Goal: Entertainment & Leisure: Consume media (video, audio)

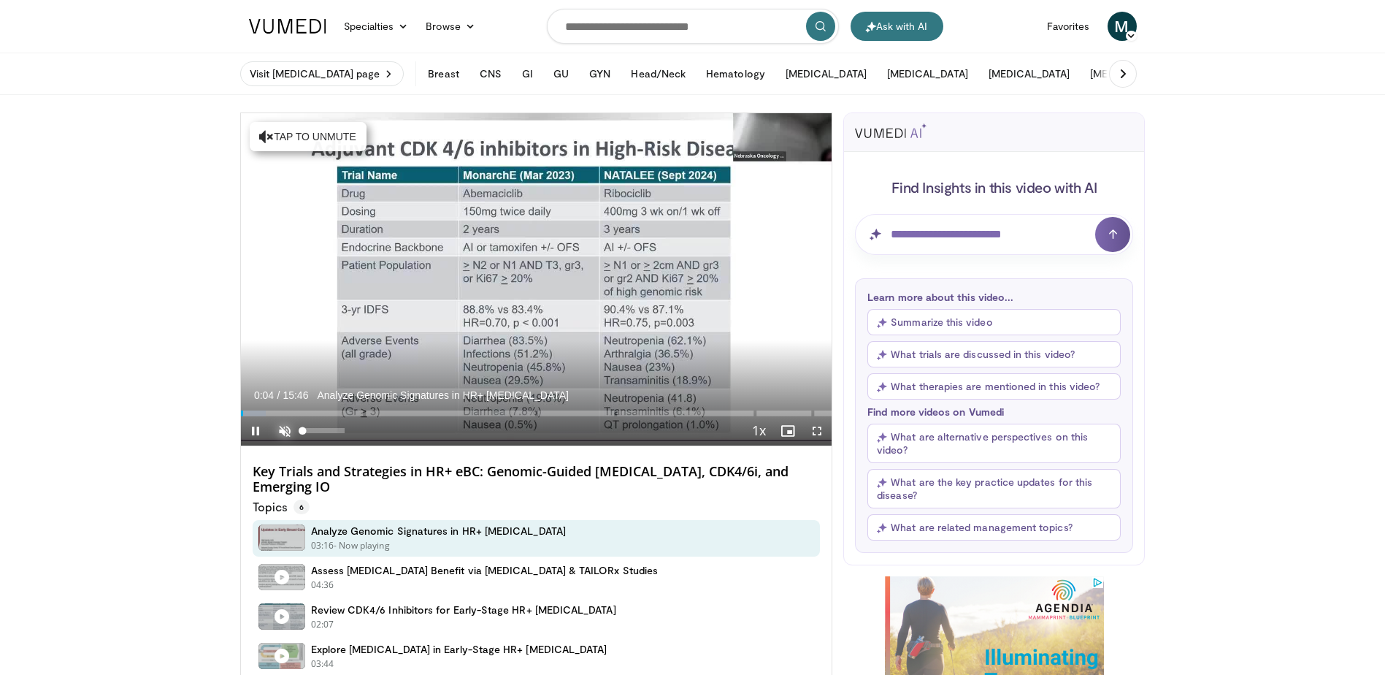
click at [285, 431] on span "Video Player" at bounding box center [284, 430] width 29 height 29
click at [816, 428] on span "Video Player" at bounding box center [816, 430] width 29 height 29
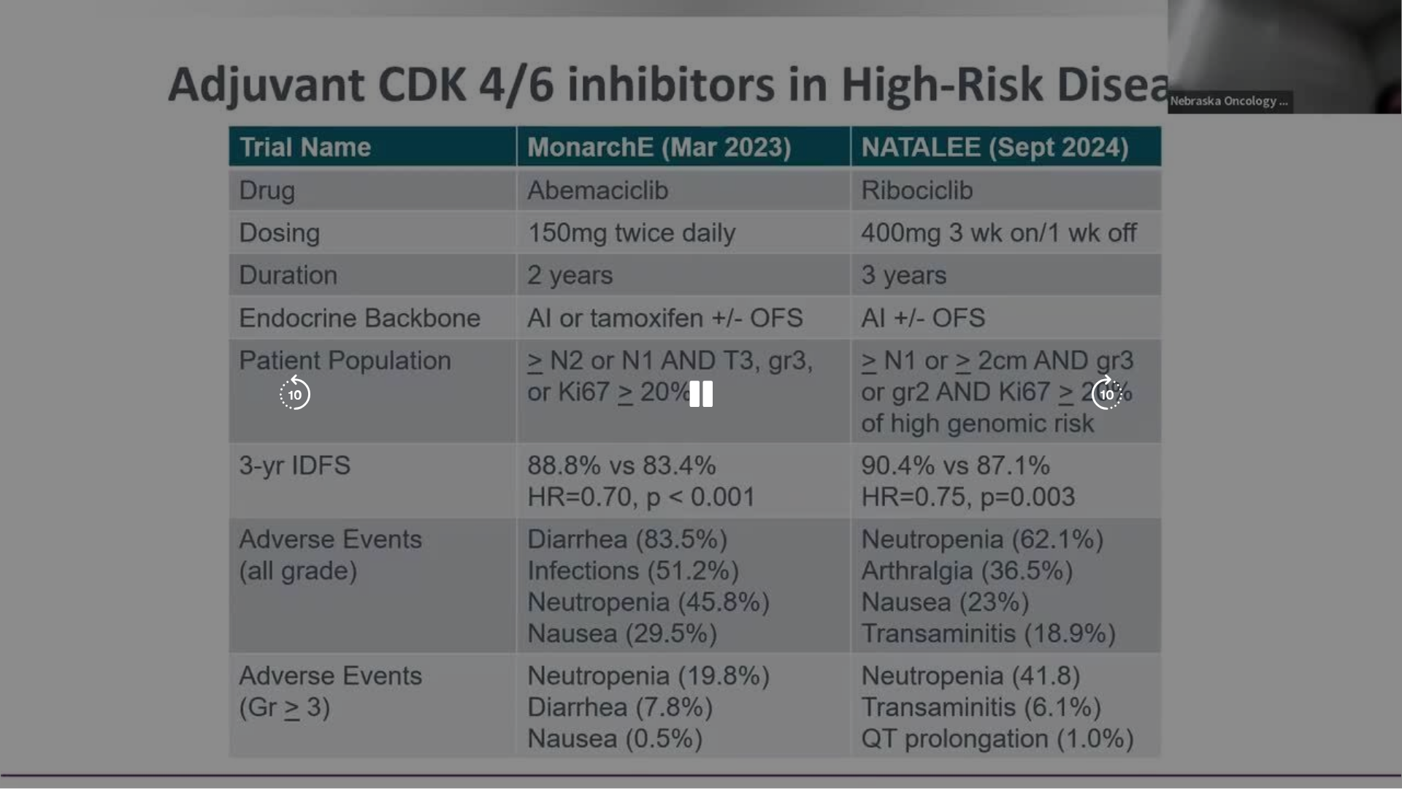
click at [100, 674] on video-js "**********" at bounding box center [701, 394] width 1402 height 789
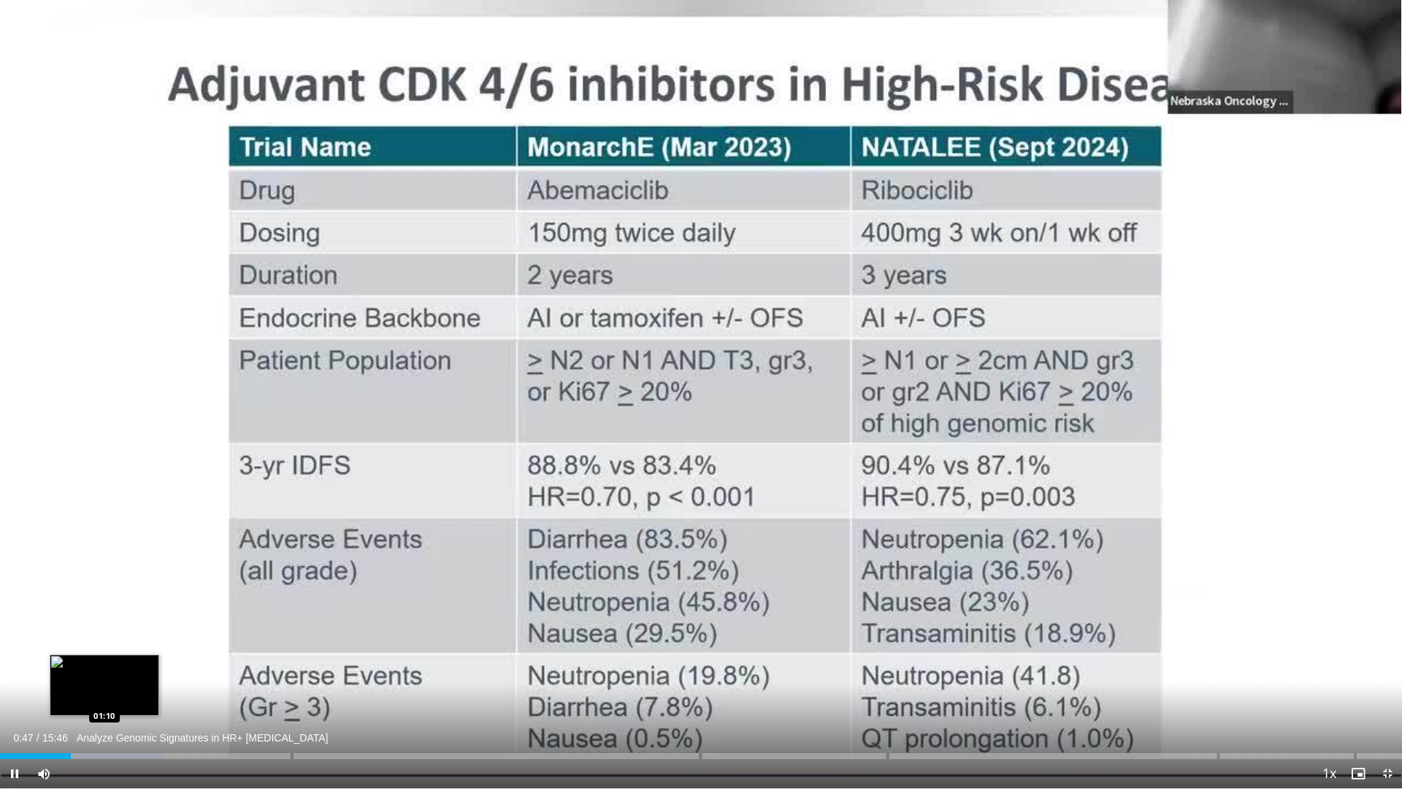
click at [104, 674] on div "Loaded : 11.60% 00:47" at bounding box center [701, 756] width 1402 height 6
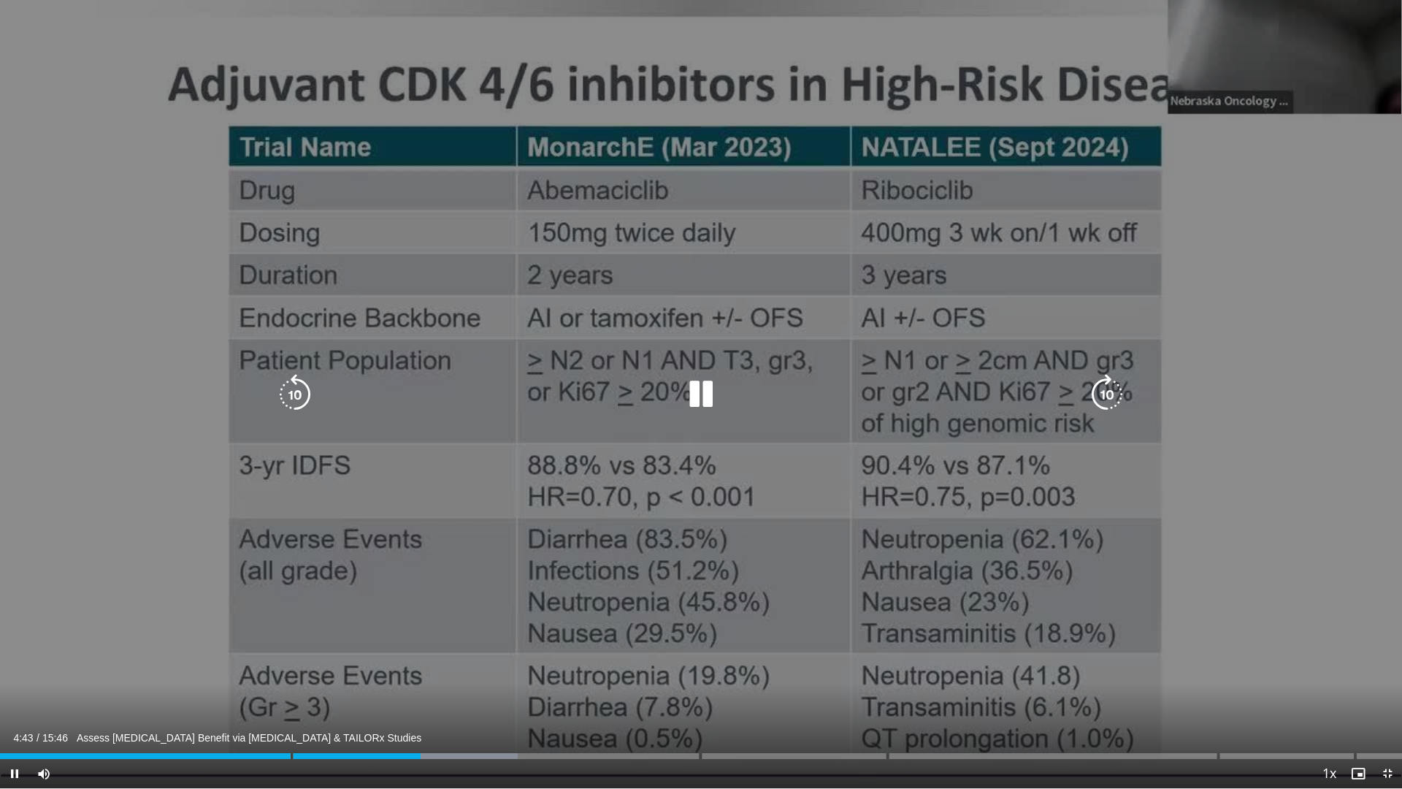
click at [1097, 396] on icon "Video Player" at bounding box center [1106, 394] width 41 height 41
click at [1103, 392] on icon "Video Player" at bounding box center [1106, 394] width 41 height 41
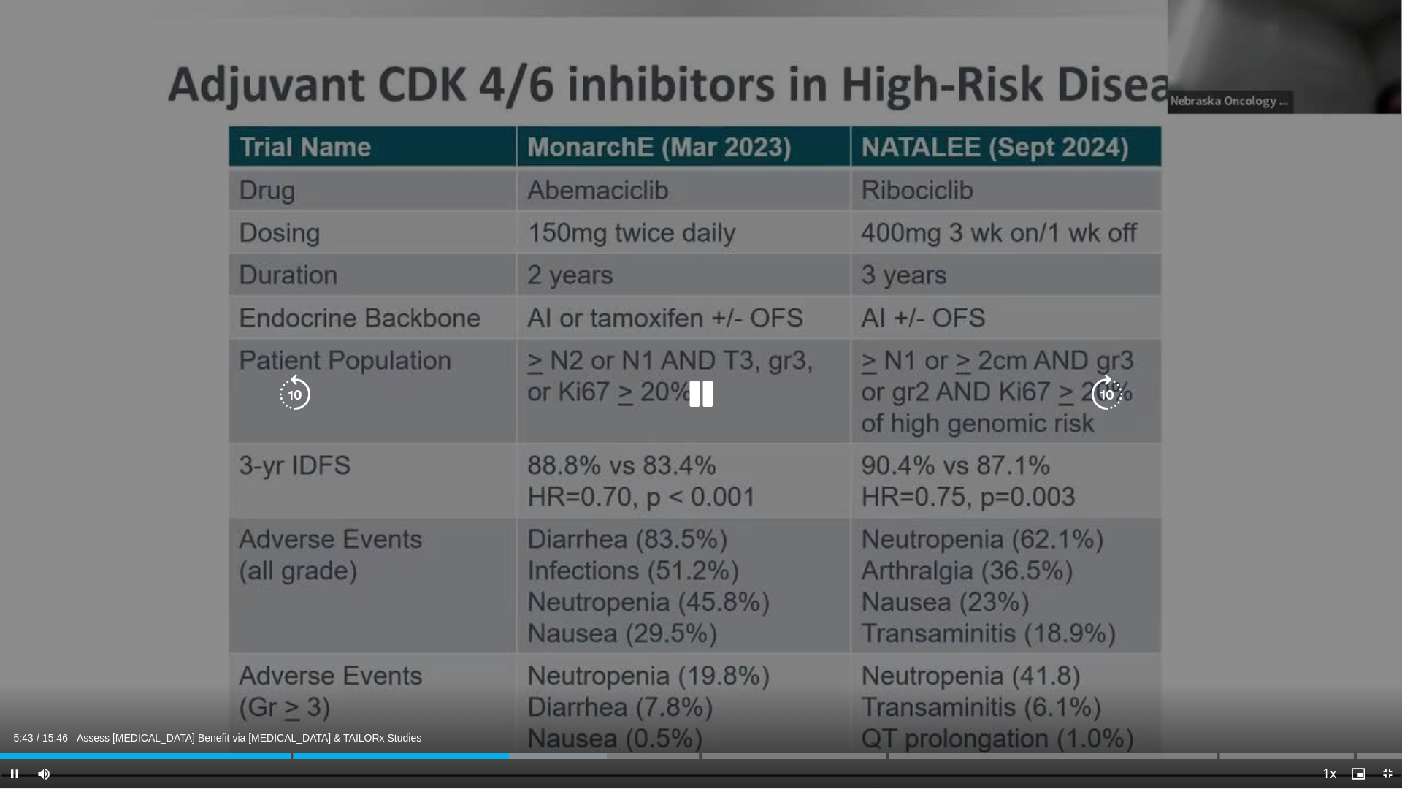
click at [1103, 398] on icon "Video Player" at bounding box center [1106, 394] width 41 height 41
click at [1108, 386] on icon "Video Player" at bounding box center [1106, 394] width 41 height 41
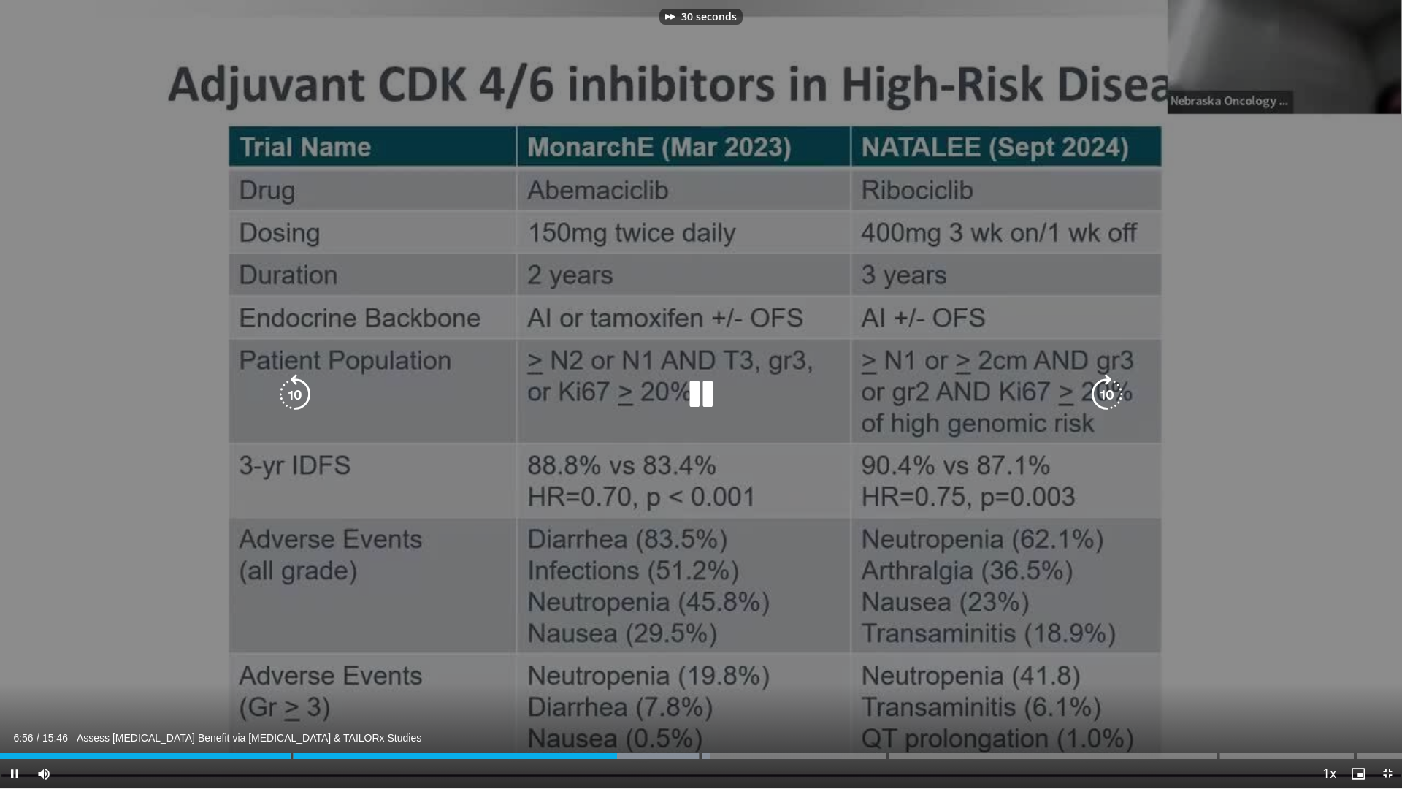
click at [1108, 386] on icon "Video Player" at bounding box center [1106, 394] width 41 height 41
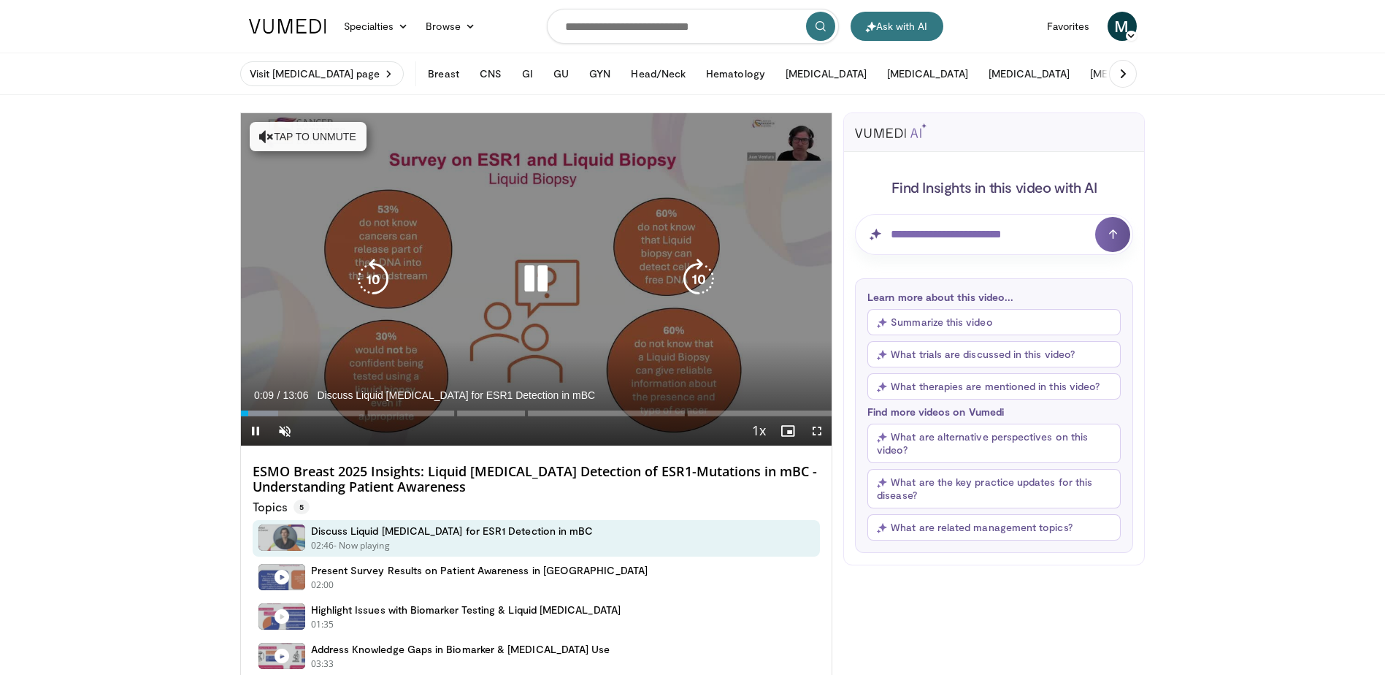
click at [311, 134] on button "Tap to unmute" at bounding box center [308, 136] width 117 height 29
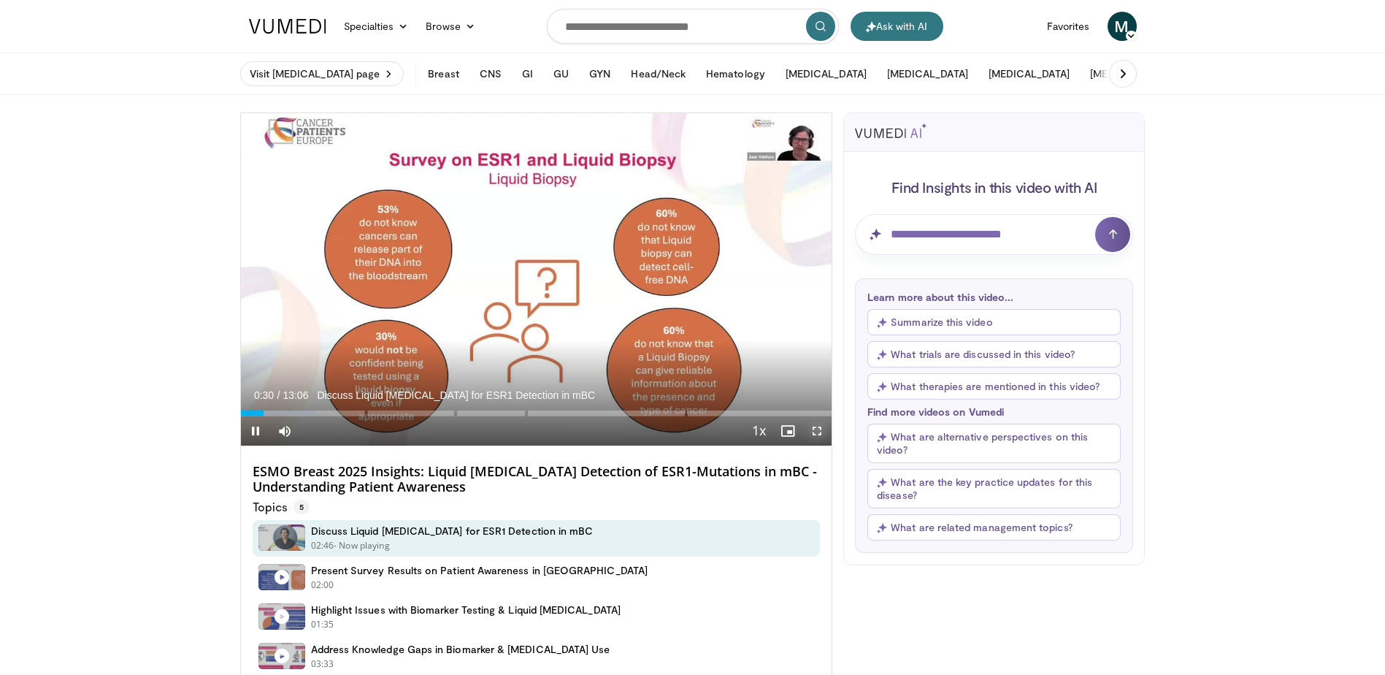
click at [810, 429] on span "Video Player" at bounding box center [816, 430] width 29 height 29
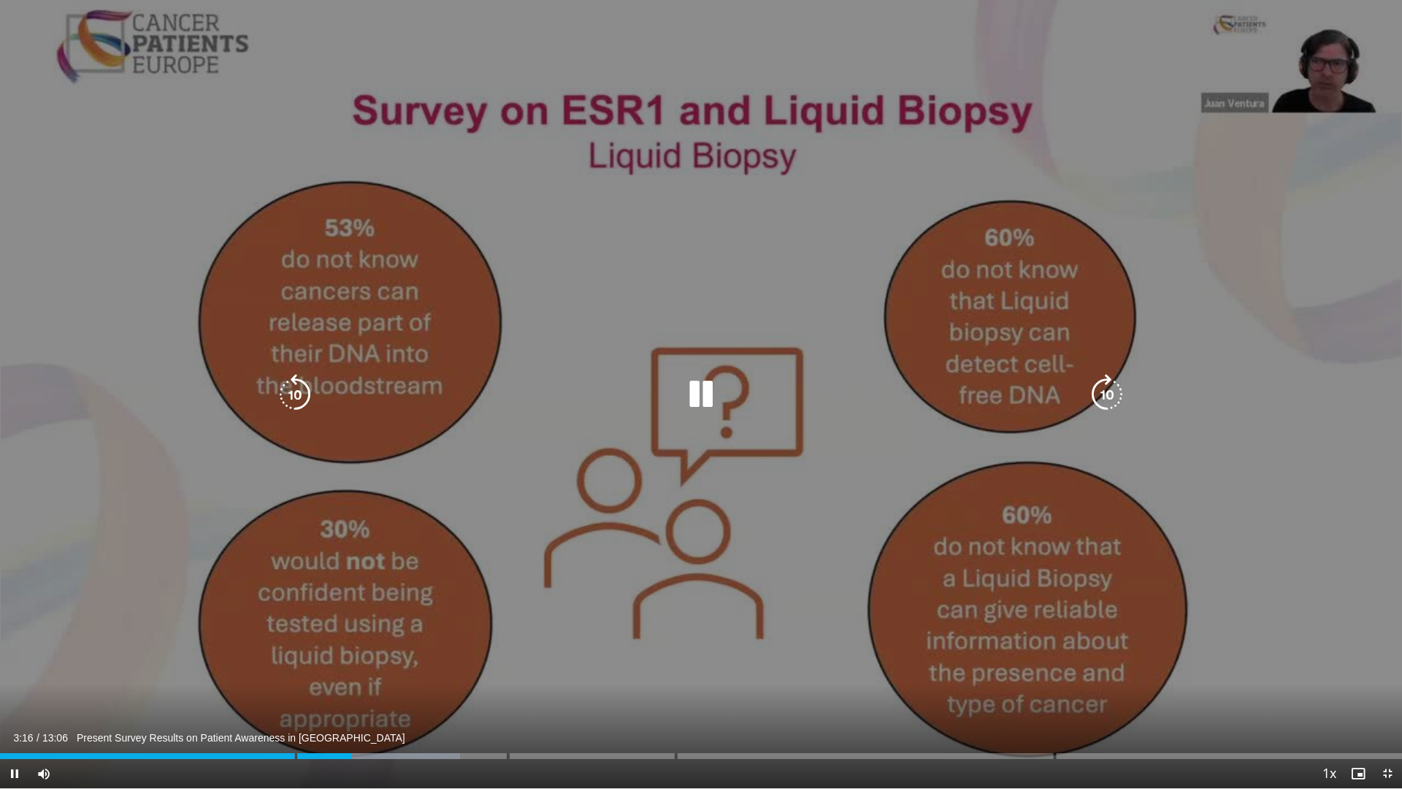
click at [1100, 389] on icon "Video Player" at bounding box center [1106, 394] width 41 height 41
click at [1111, 387] on icon "Video Player" at bounding box center [1106, 394] width 41 height 41
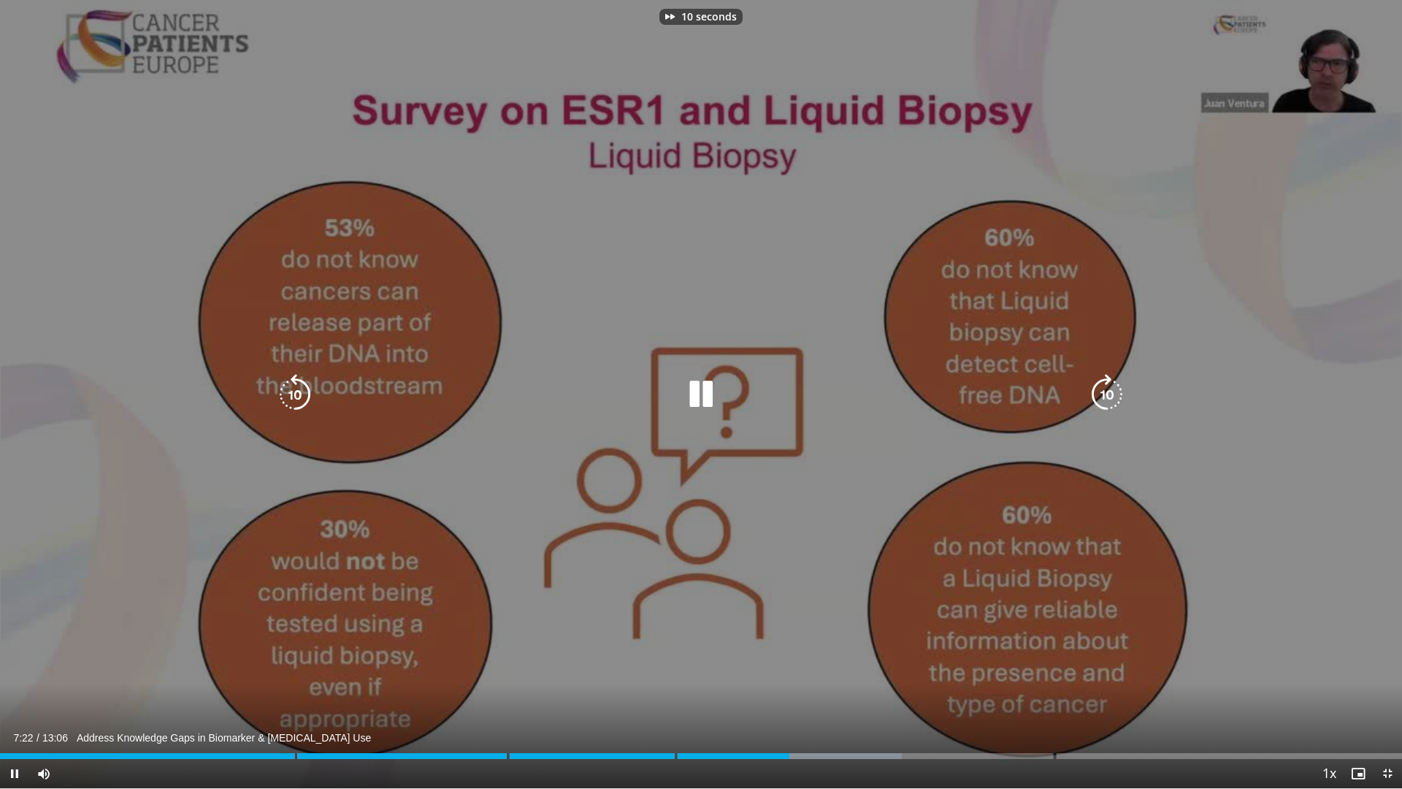
click at [1111, 387] on icon "Video Player" at bounding box center [1106, 394] width 41 height 41
click at [1105, 389] on icon "Video Player" at bounding box center [1106, 394] width 41 height 41
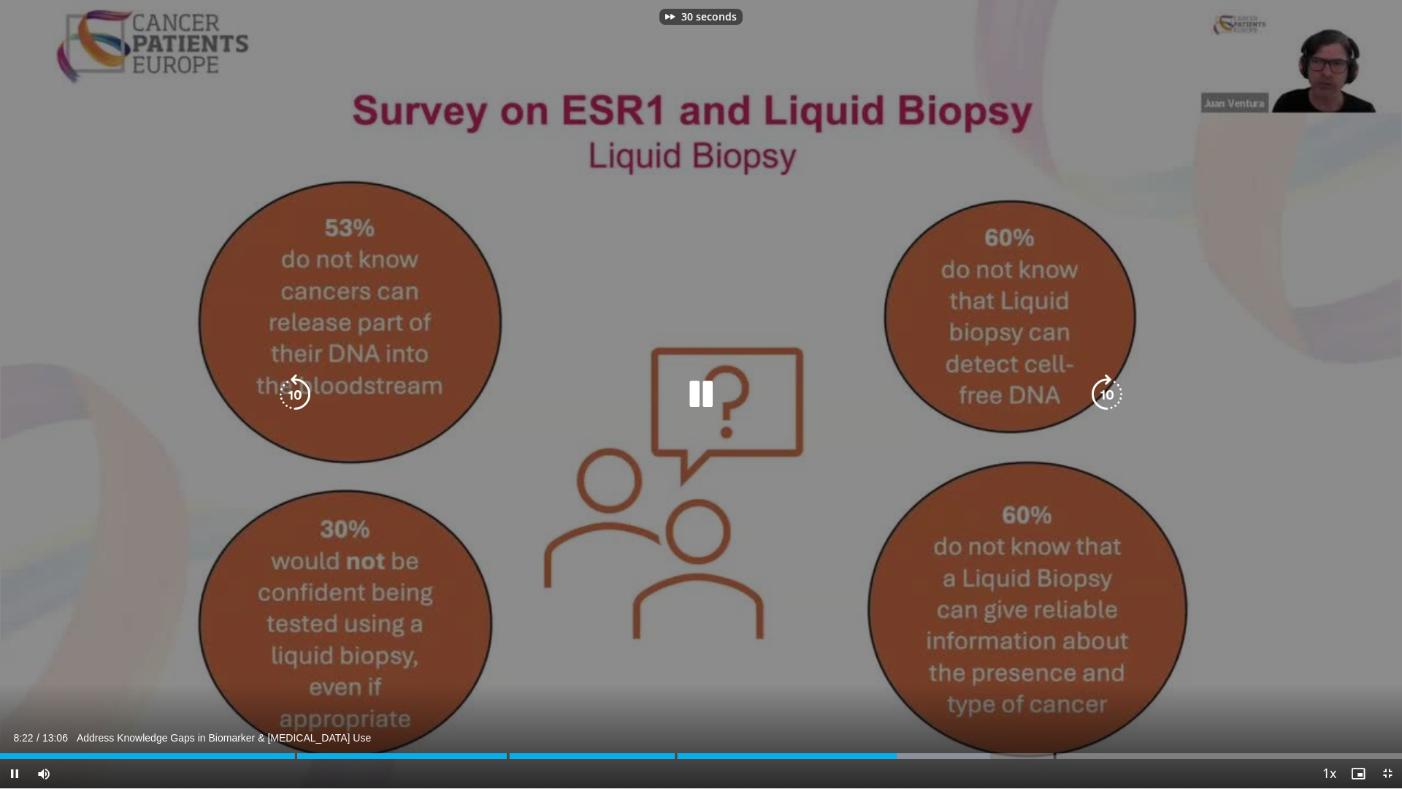
click at [1105, 389] on icon "Video Player" at bounding box center [1106, 394] width 41 height 41
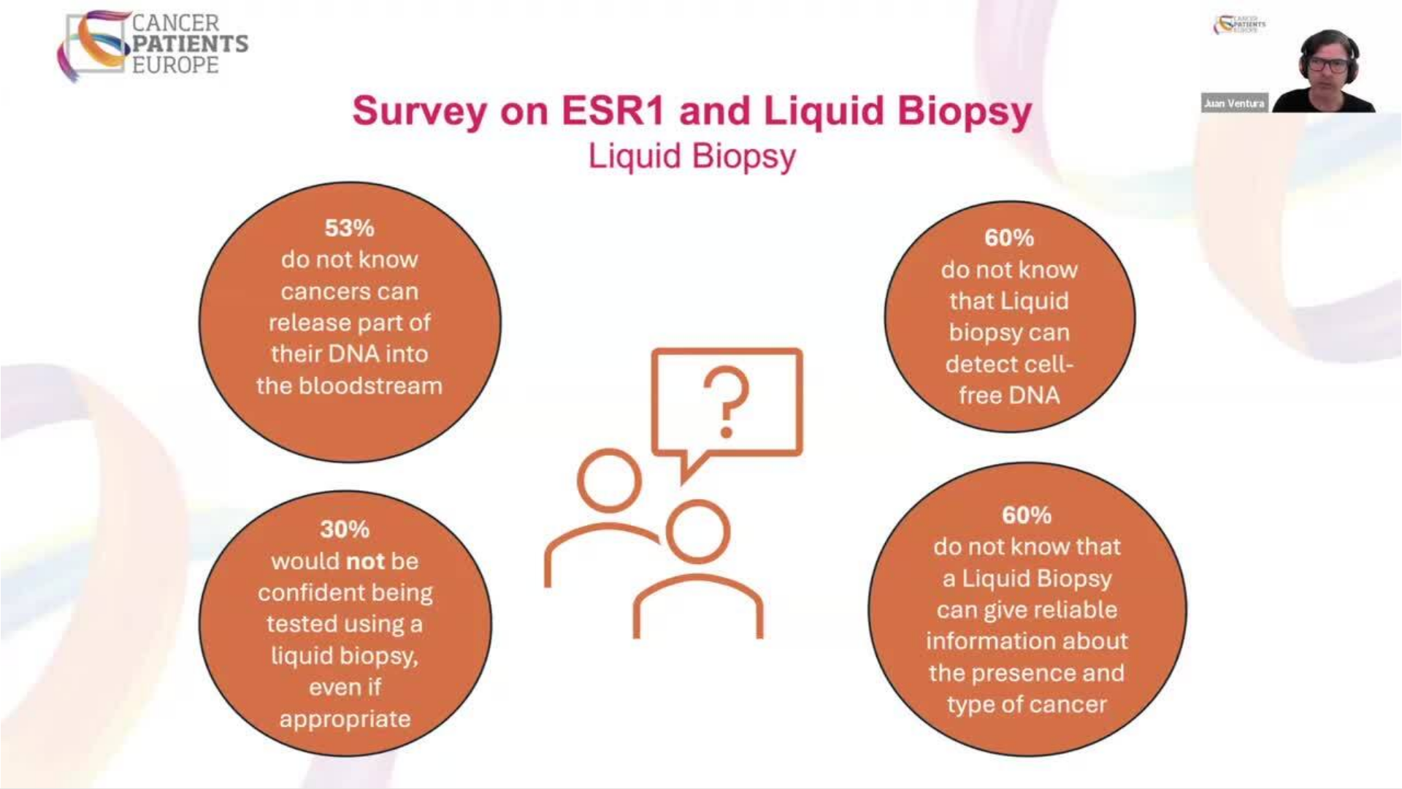
click at [1105, 389] on div "10 seconds Tap to unmute" at bounding box center [701, 394] width 1402 height 788
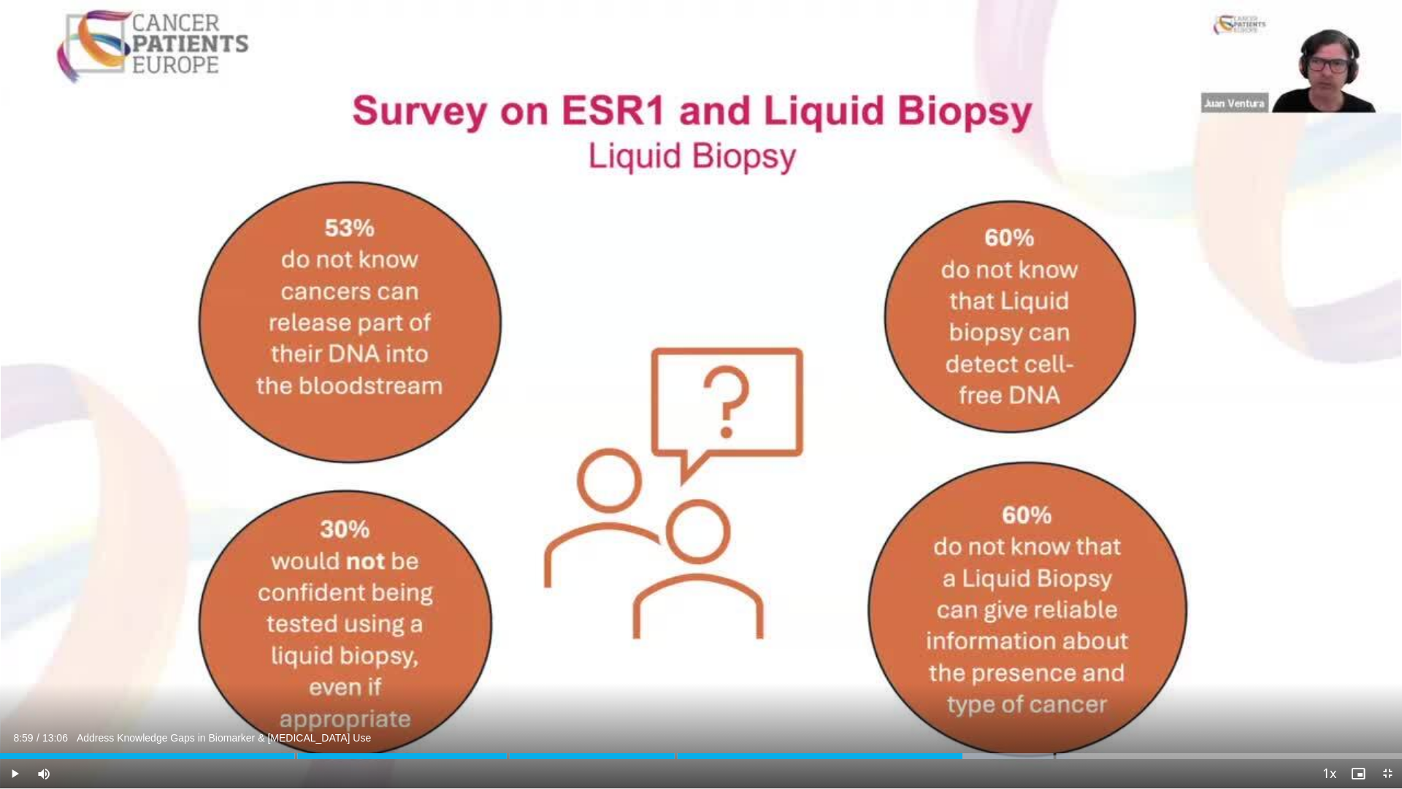
click at [1105, 389] on div "10 seconds Tap to unmute" at bounding box center [701, 394] width 1402 height 788
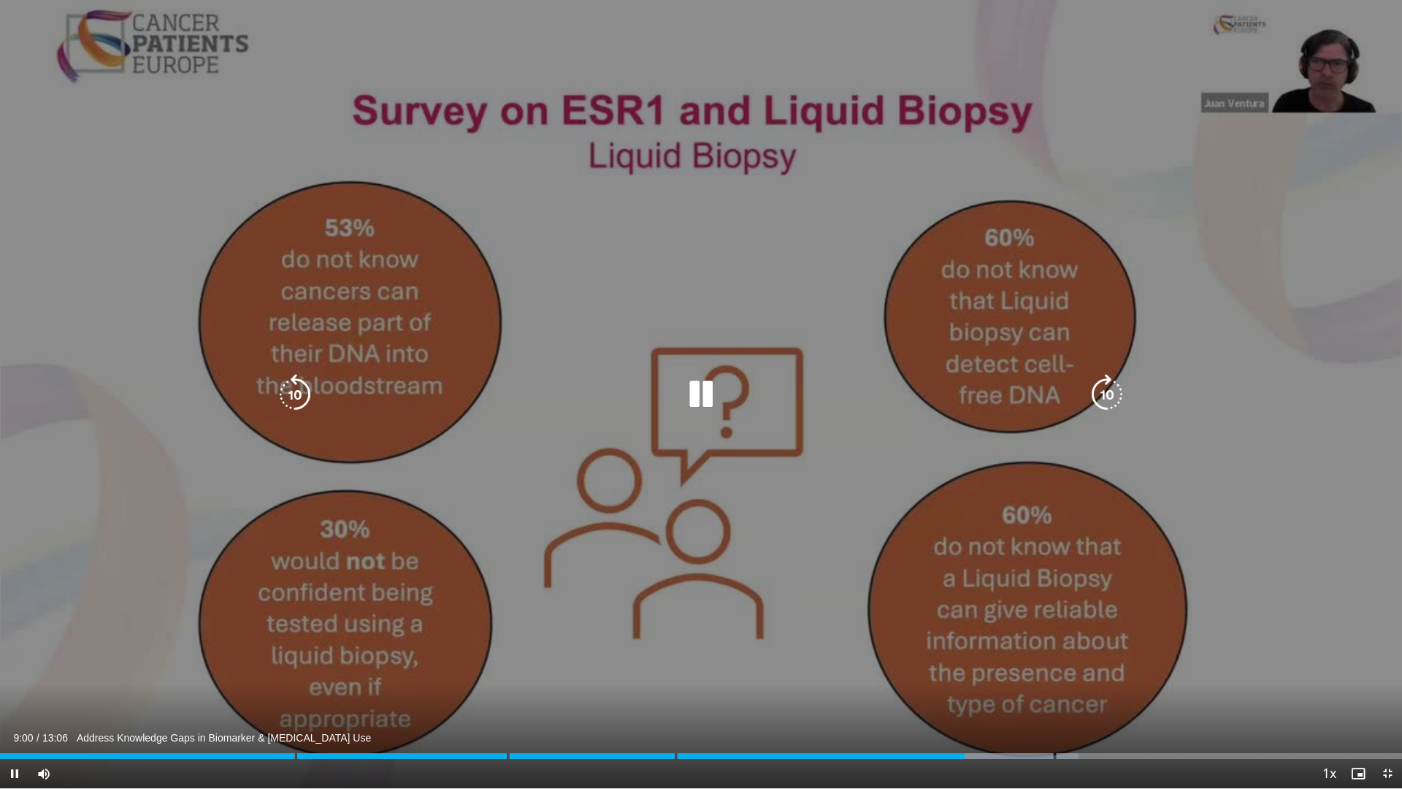
click at [1100, 394] on icon "Video Player" at bounding box center [1106, 394] width 41 height 41
click at [1101, 394] on icon "Video Player" at bounding box center [1106, 394] width 41 height 41
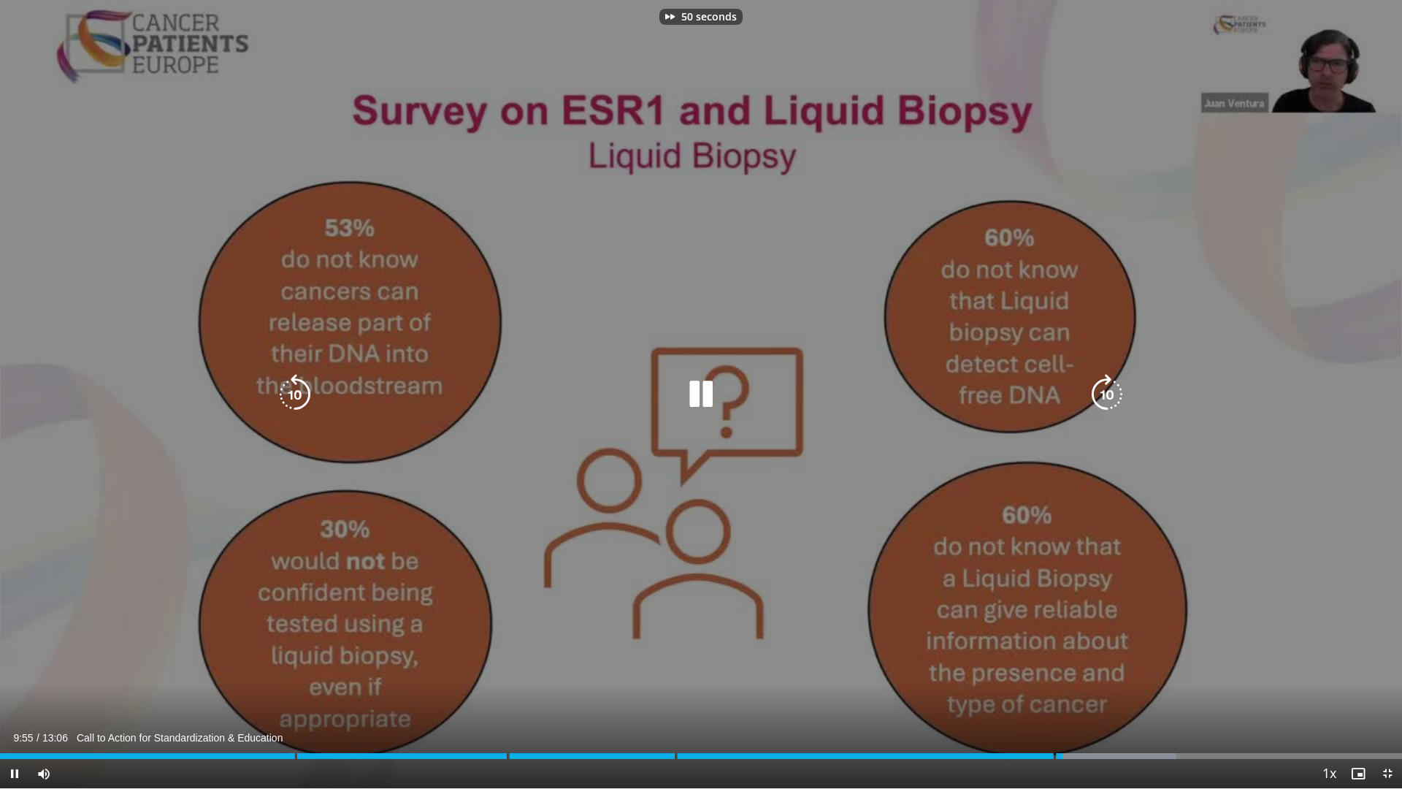
click at [1101, 394] on icon "Video Player" at bounding box center [1106, 394] width 41 height 41
click at [1101, 392] on icon "Video Player" at bounding box center [1106, 394] width 41 height 41
